Goal: Find contact information: Find contact information

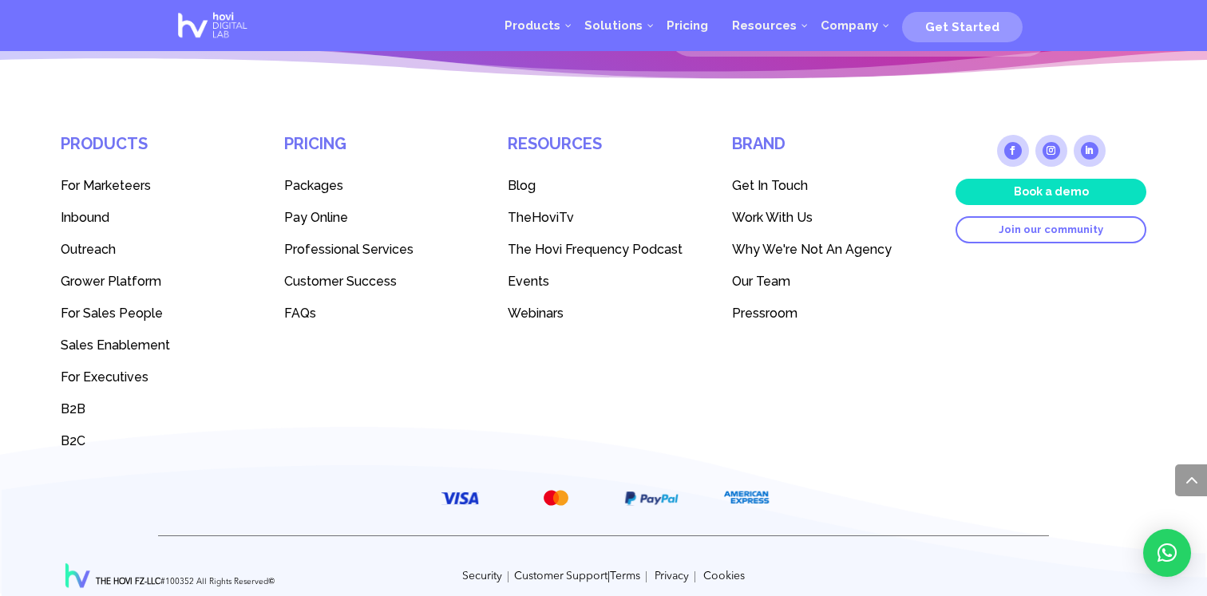
click at [754, 213] on span "Work With Us" at bounding box center [772, 217] width 81 height 15
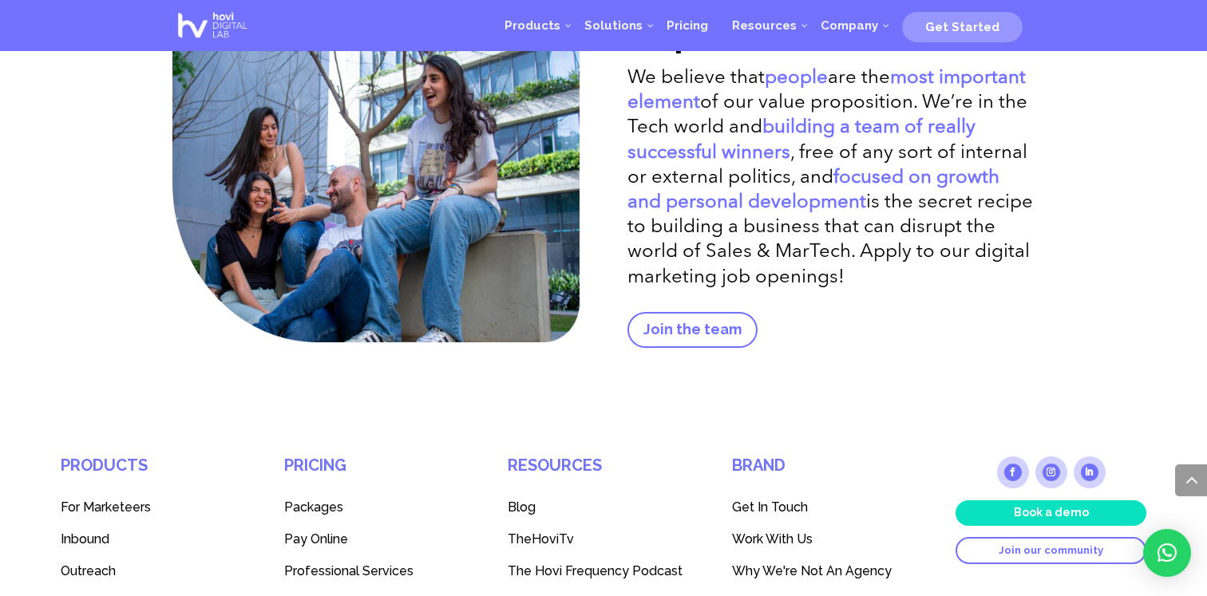
scroll to position [3174, 0]
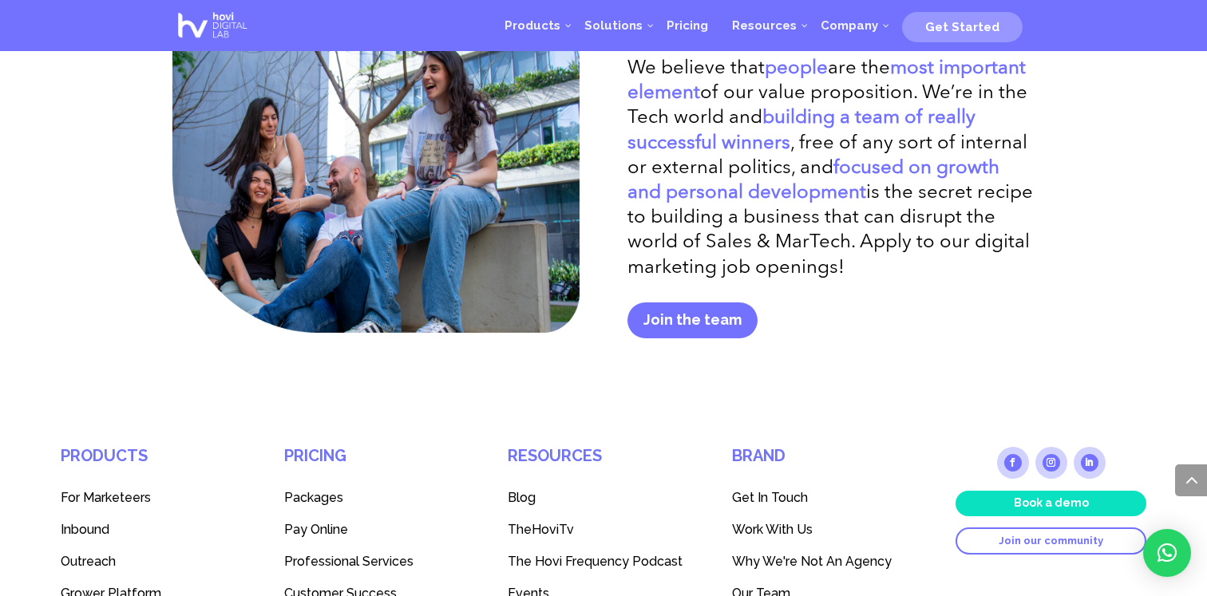
click at [707, 315] on link "Join the team" at bounding box center [693, 321] width 130 height 36
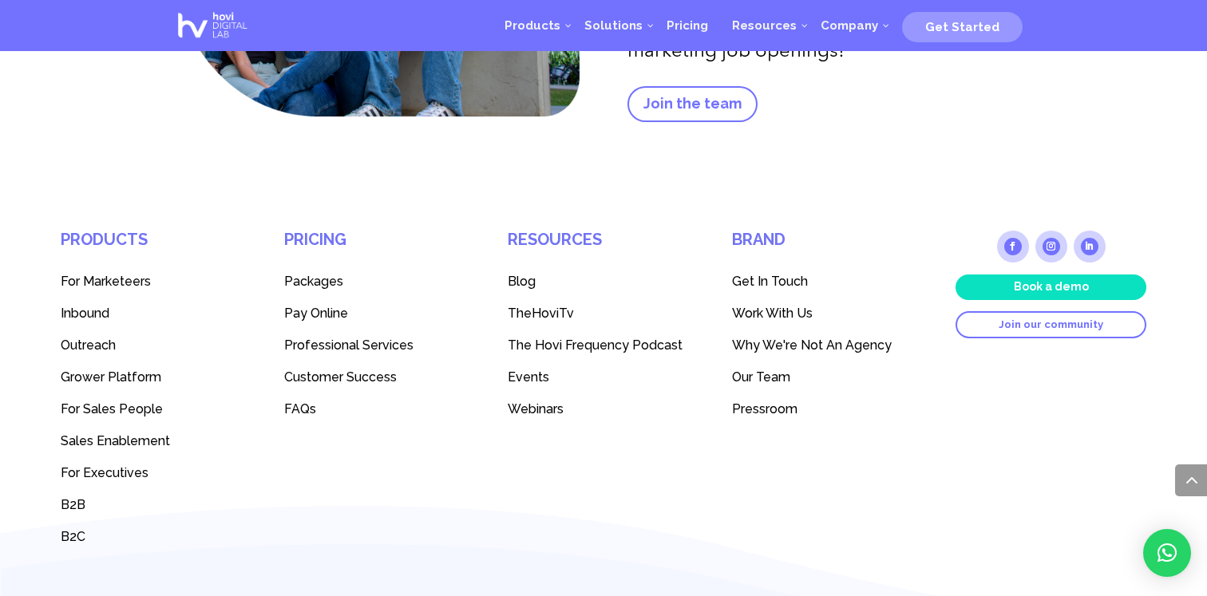
scroll to position [3502, 0]
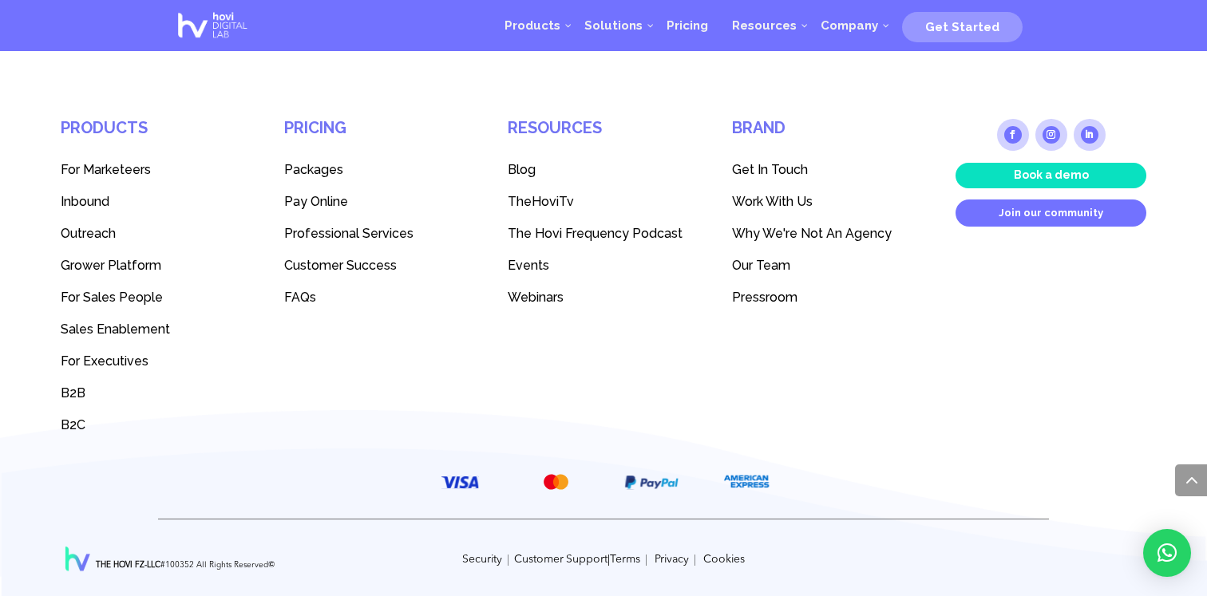
click at [993, 226] on link "Join our community" at bounding box center [1052, 213] width 192 height 27
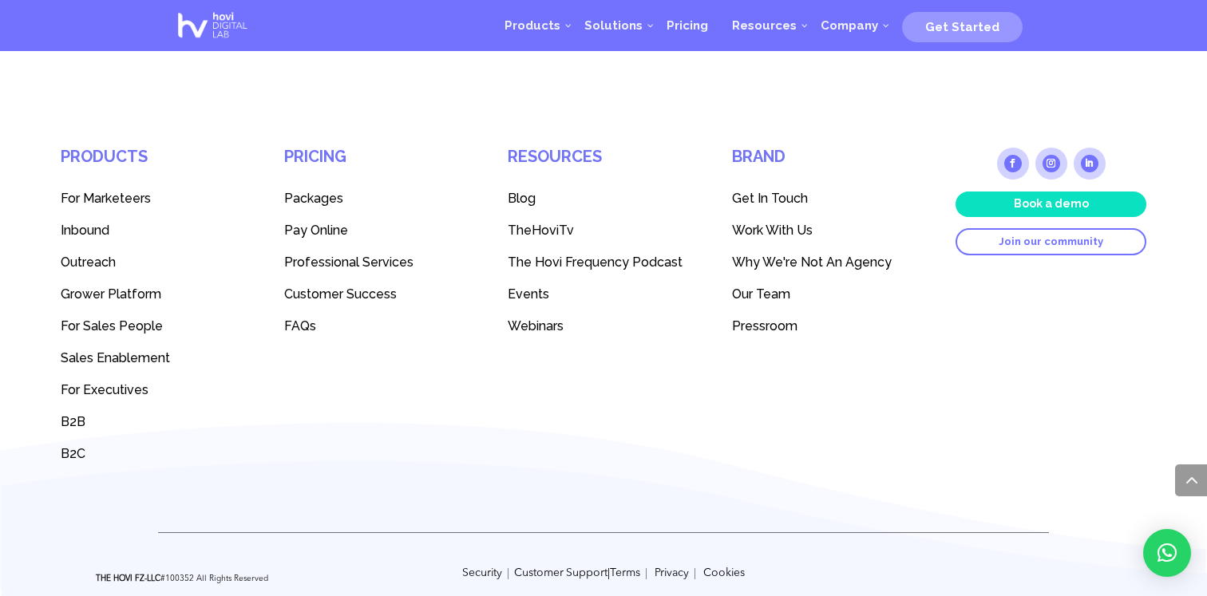
scroll to position [3502, 0]
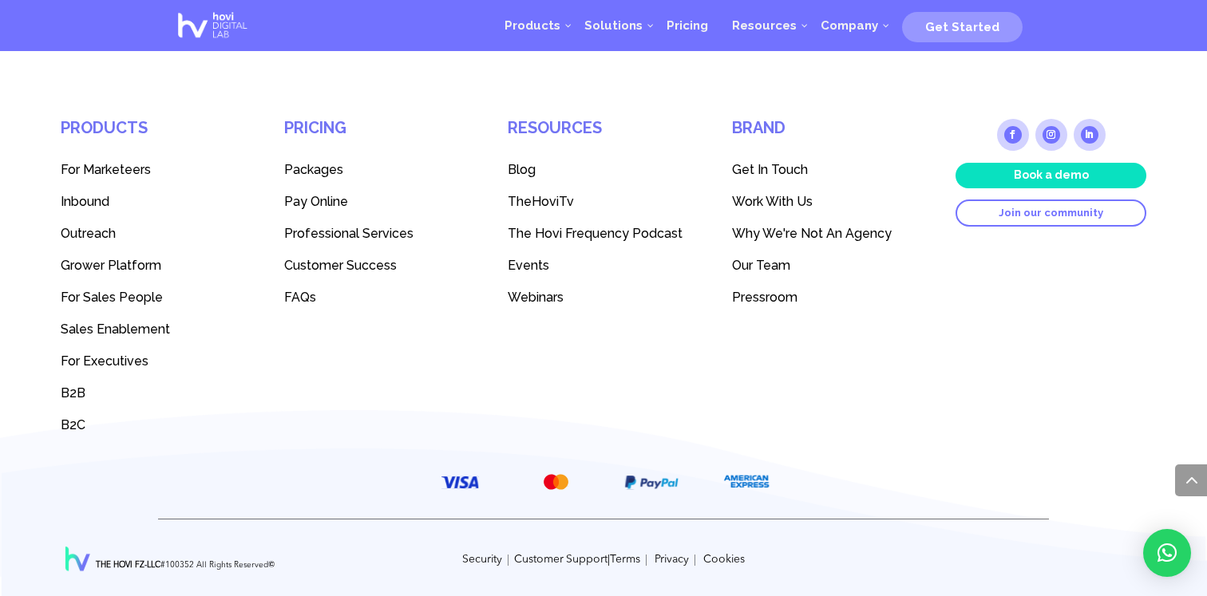
click at [763, 172] on span "Get In Touch" at bounding box center [770, 169] width 76 height 15
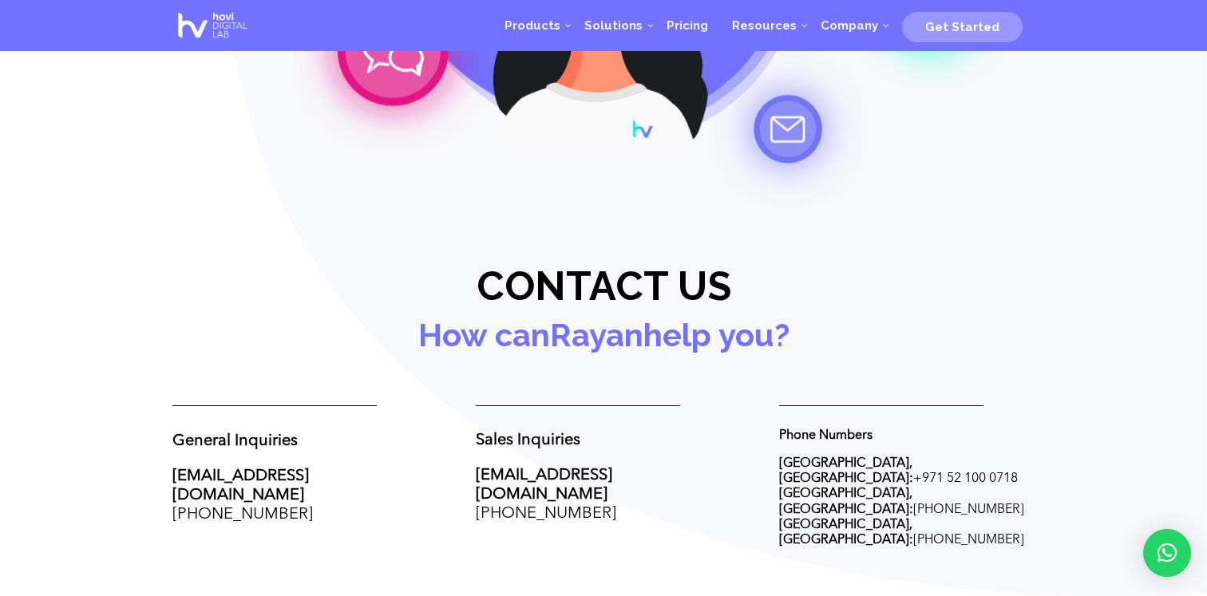
scroll to position [415, 0]
drag, startPoint x: 319, startPoint y: 476, endPoint x: 165, endPoint y: 473, distance: 154.1
click at [165, 473] on div "Hello! Hello! | Hovify Your Company. Contact Us [DATE]!" at bounding box center [603, 90] width 1207 height 1011
copy link "[EMAIL_ADDRESS][DOMAIN_NAME]"
